Goal: Navigation & Orientation: Find specific page/section

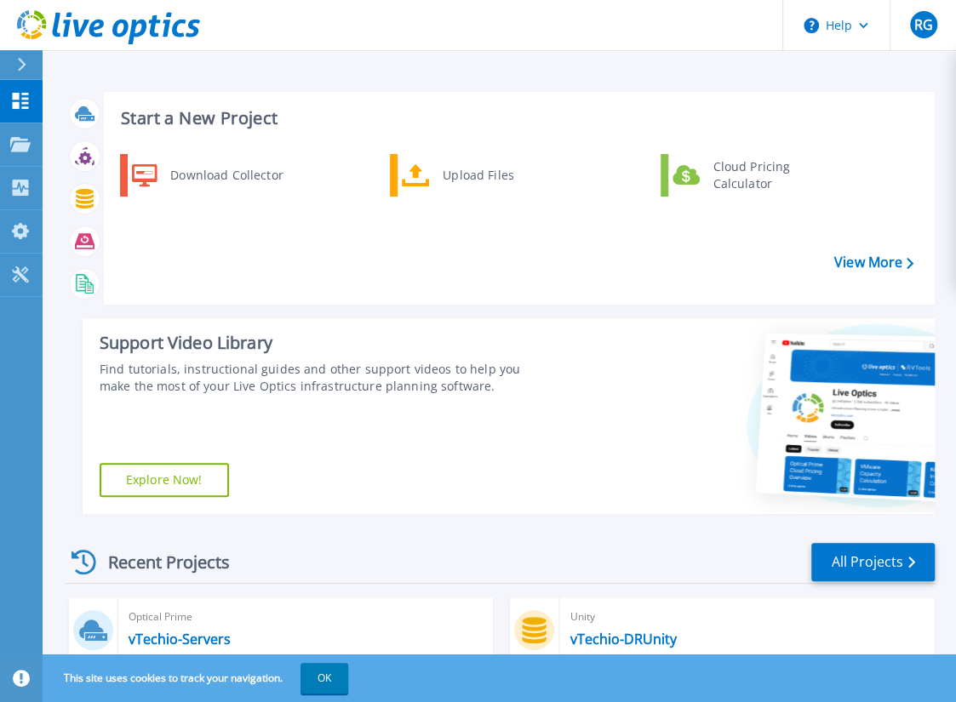
click at [15, 65] on div at bounding box center [28, 64] width 27 height 29
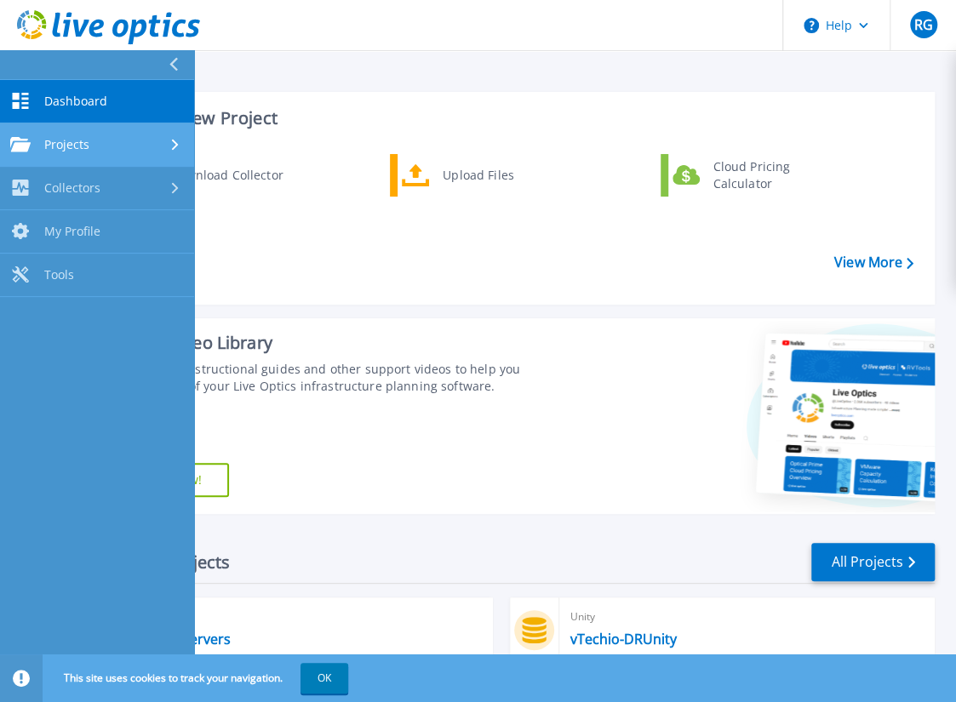
click at [60, 147] on span "Projects" at bounding box center [66, 144] width 45 height 15
click at [43, 146] on div "Projects" at bounding box center [49, 144] width 79 height 15
click at [49, 90] on link "Dashboard Dashboard" at bounding box center [97, 101] width 194 height 43
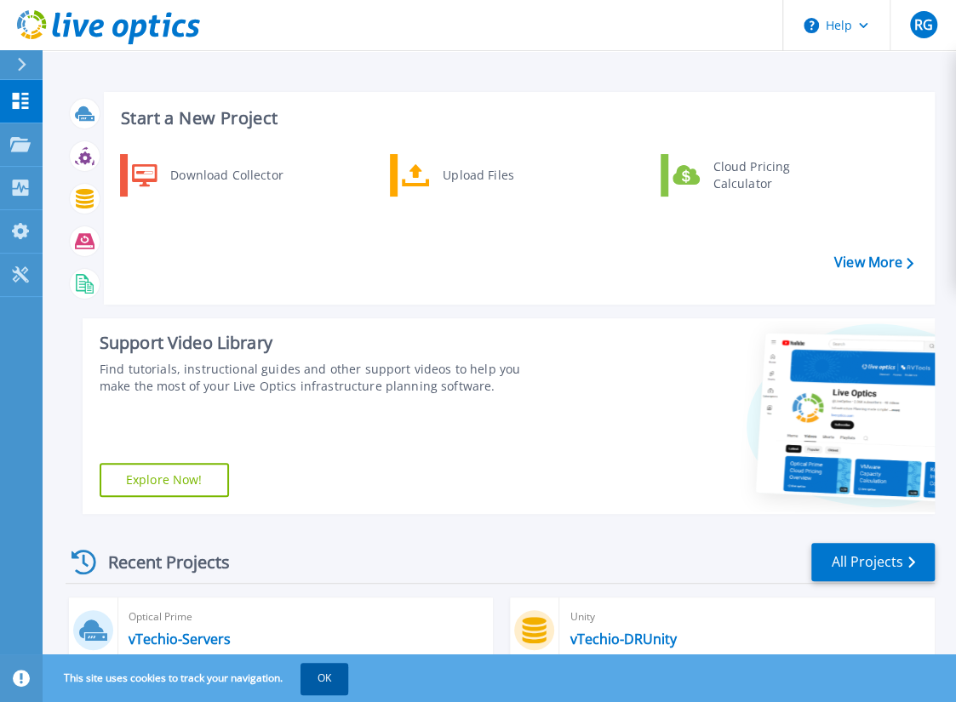
click at [320, 680] on button "OK" at bounding box center [325, 678] width 48 height 31
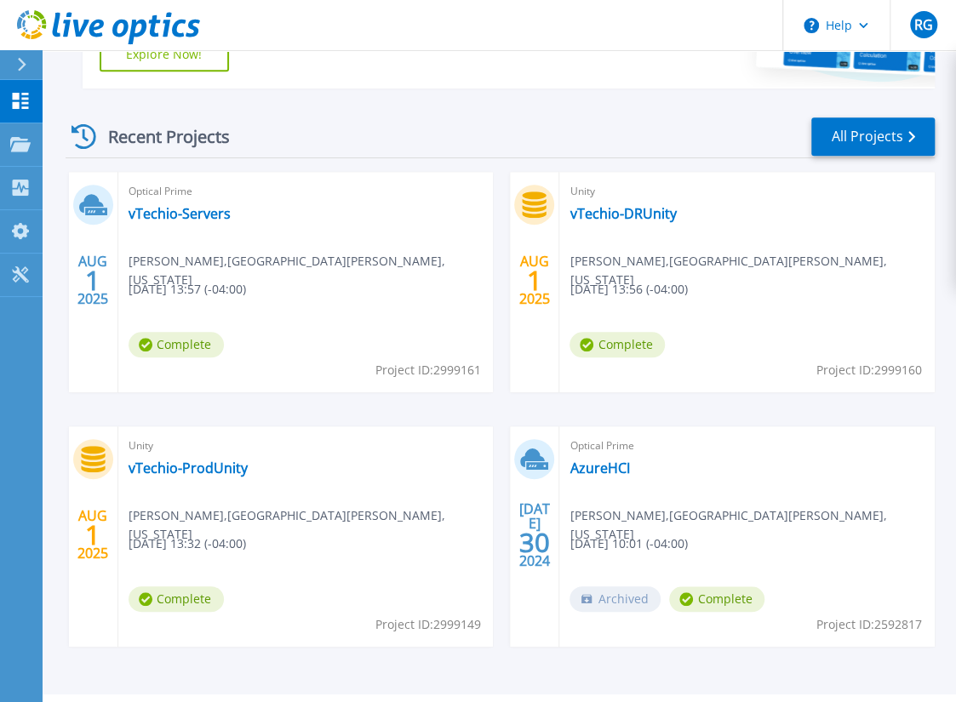
scroll to position [468, 0]
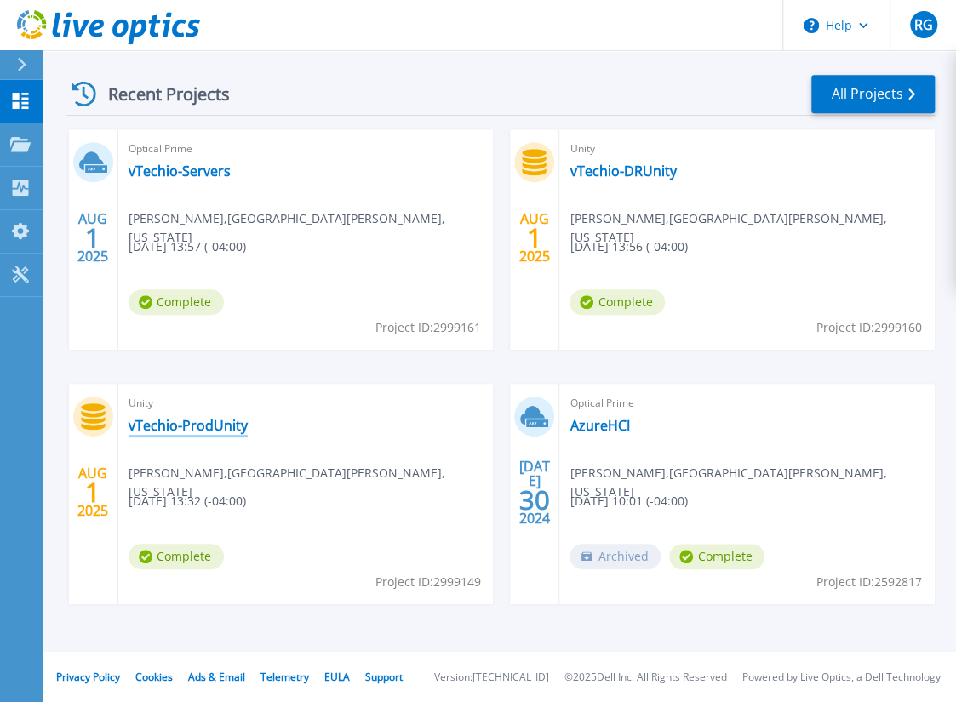
click at [213, 427] on link "vTechio-ProdUnity" at bounding box center [188, 425] width 119 height 17
